Goal: Task Accomplishment & Management: Manage account settings

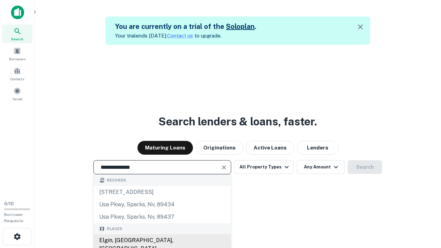
click at [162, 240] on div "Elgin, [GEOGRAPHIC_DATA], [GEOGRAPHIC_DATA]" at bounding box center [162, 244] width 137 height 21
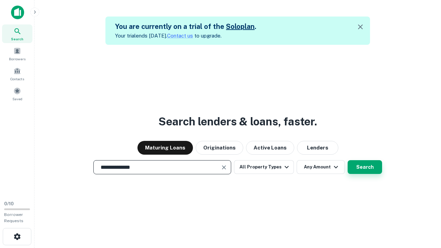
type input "**********"
click at [348, 160] on button "Search" at bounding box center [365, 167] width 34 height 14
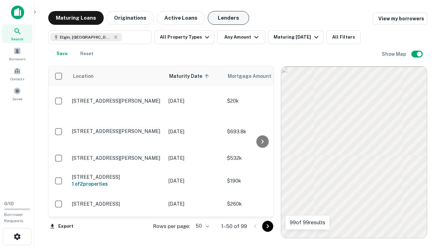
click at [228, 18] on button "Lenders" at bounding box center [228, 18] width 41 height 14
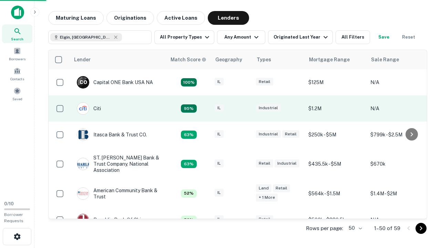
click at [245, 108] on div "IL" at bounding box center [232, 108] width 34 height 9
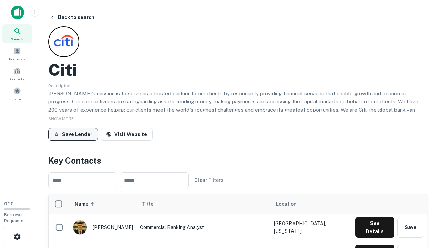
click at [73, 134] on button "Save Lender" at bounding box center [73, 134] width 50 height 12
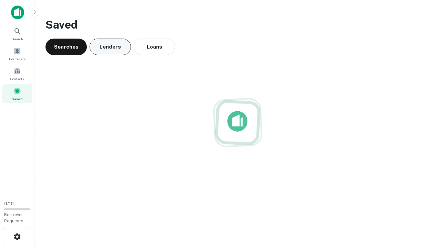
click at [110, 47] on button "Lenders" at bounding box center [110, 47] width 41 height 17
